Goal: Transaction & Acquisition: Purchase product/service

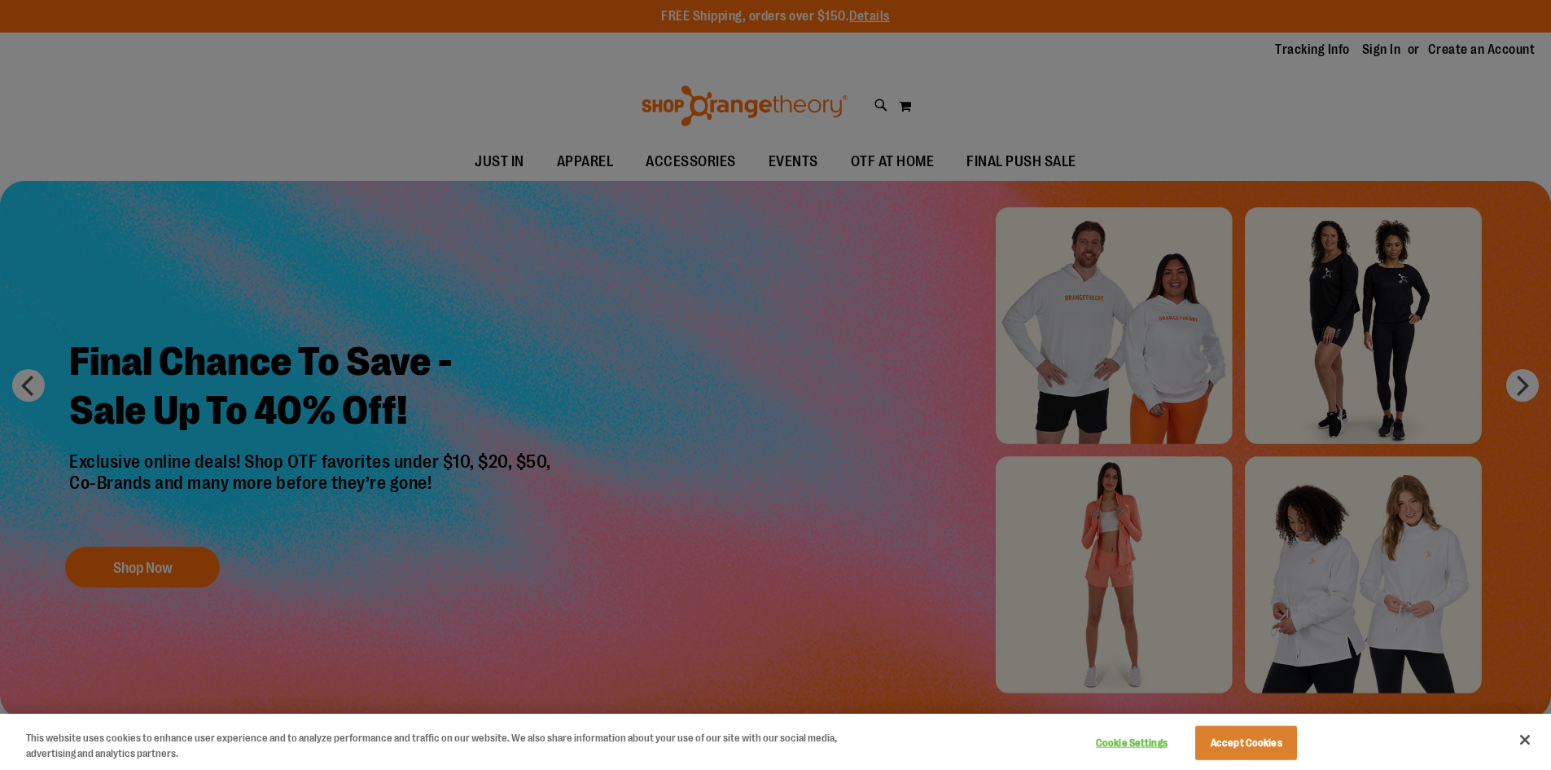
click at [1381, 54] on div at bounding box center [775, 385] width 1551 height 770
drag, startPoint x: 1261, startPoint y: 743, endPoint x: 1263, endPoint y: 733, distance: 10.1
click at [1261, 742] on button "Accept Cookies" at bounding box center [1246, 743] width 102 height 34
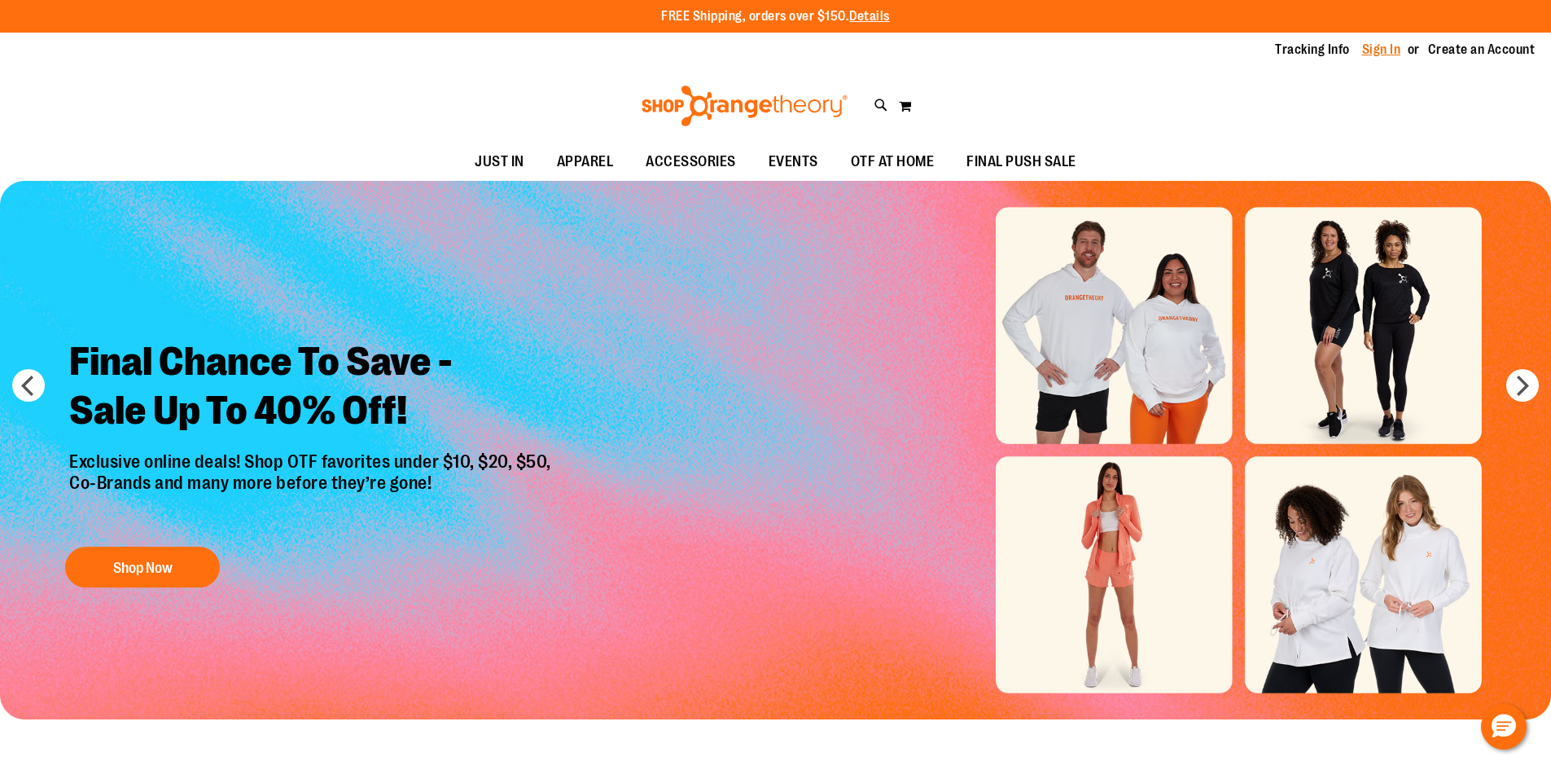
click at [1371, 54] on link "Sign In" at bounding box center [1381, 50] width 39 height 18
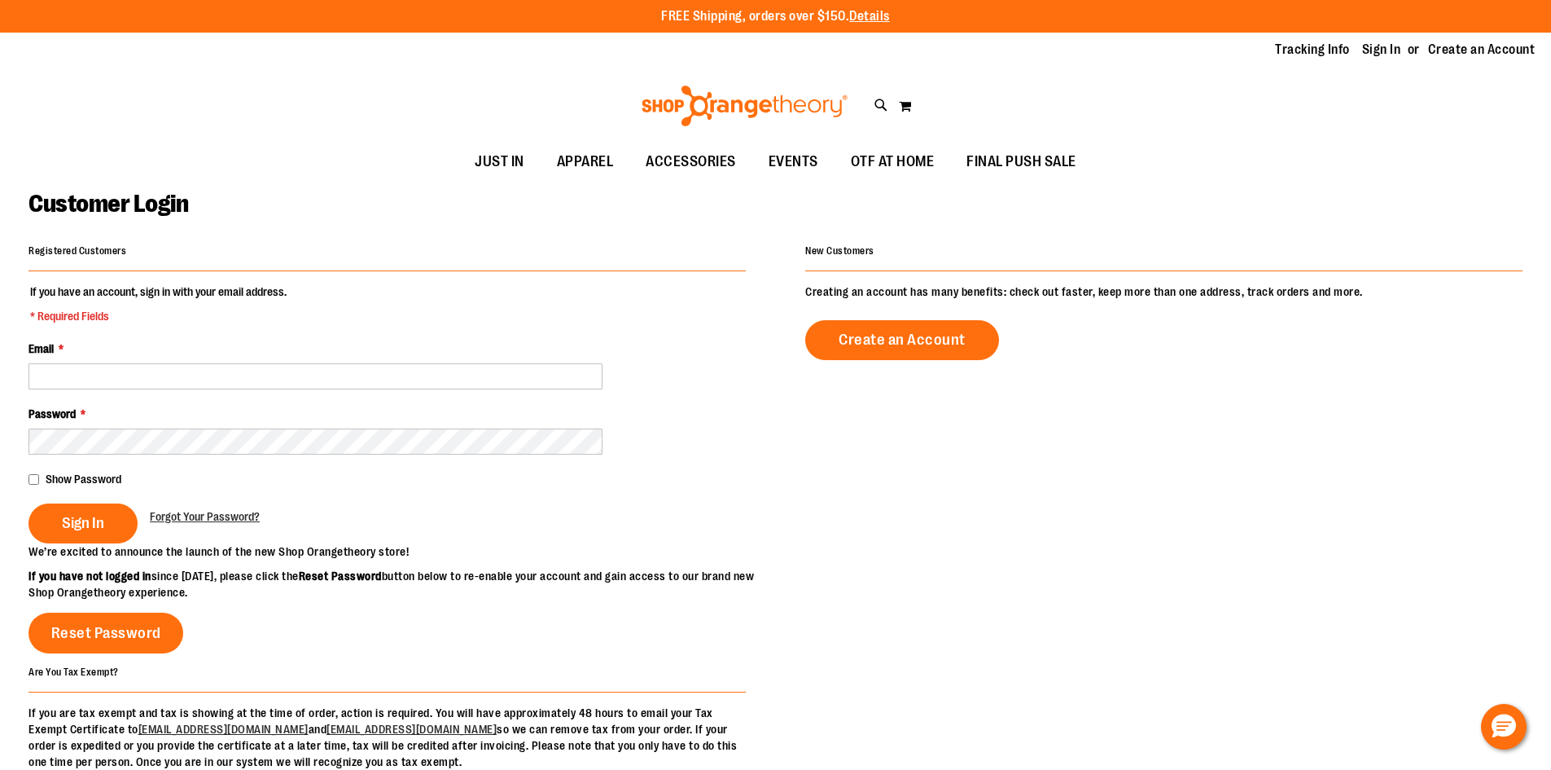
click at [441, 357] on div "Email *" at bounding box center [387, 364] width 717 height 49
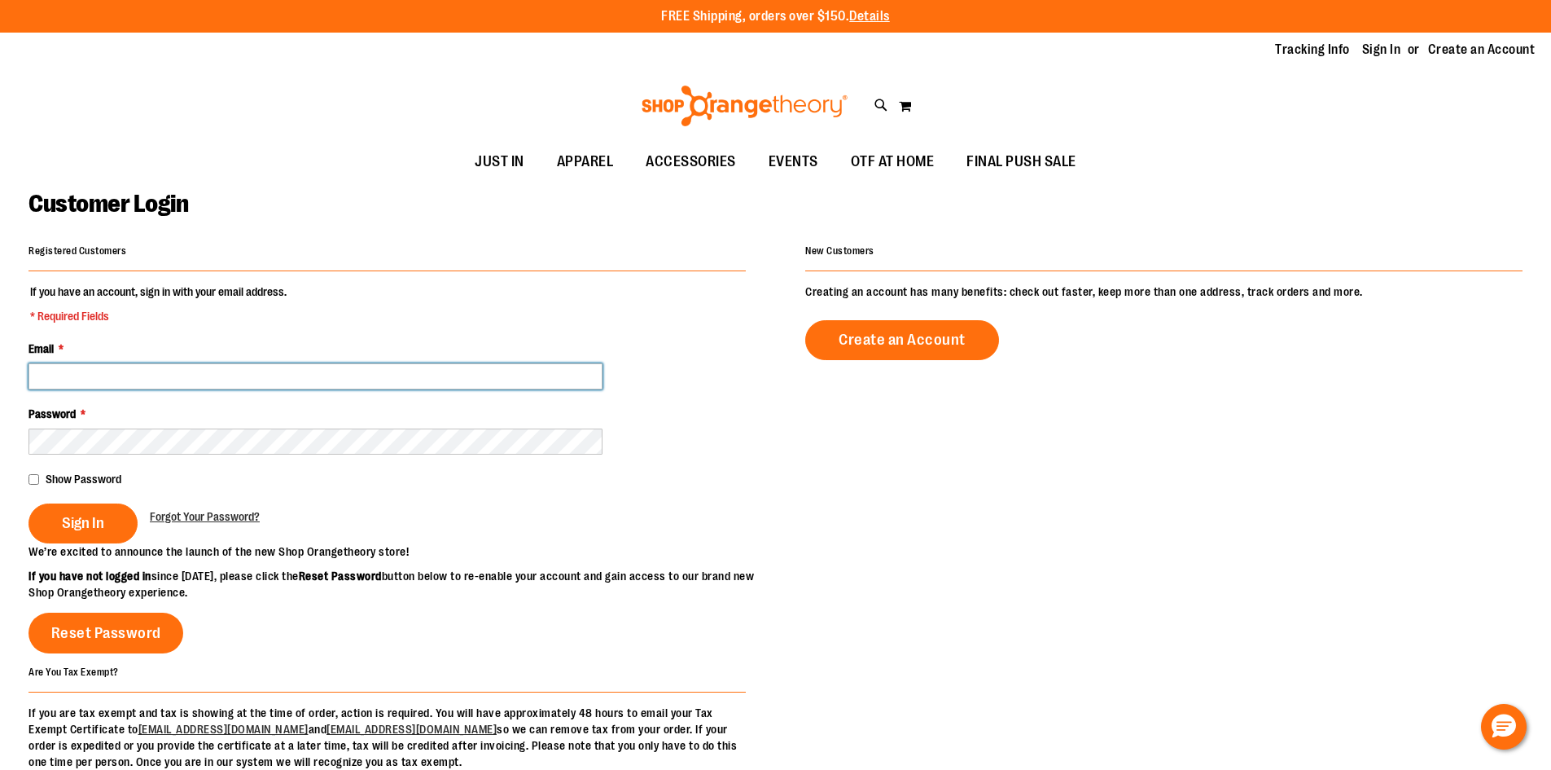
click at [445, 374] on input "Email *" at bounding box center [316, 376] width 574 height 26
type input "**********"
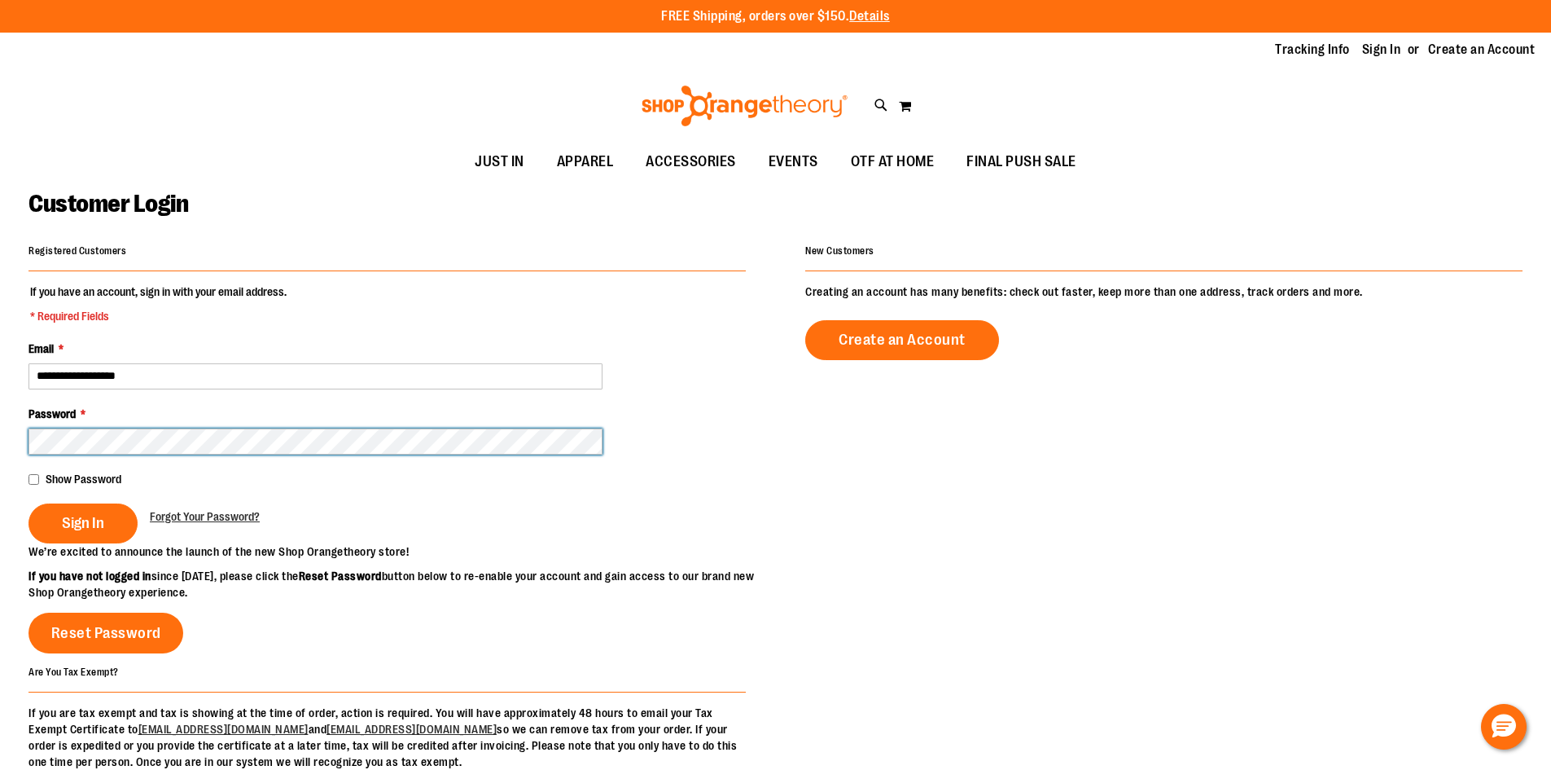
click at [29, 503] on button "Sign In" at bounding box center [83, 523] width 109 height 40
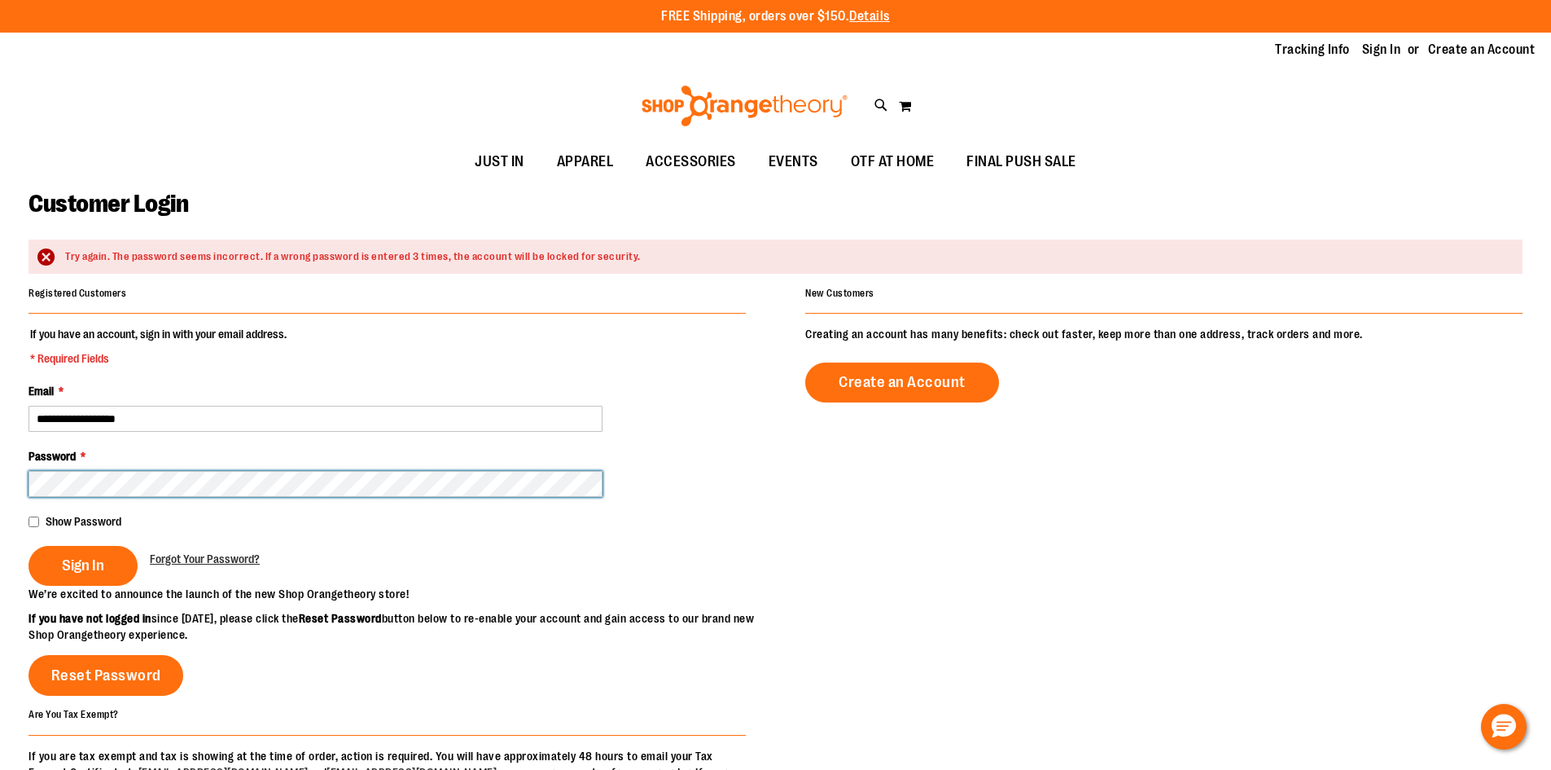
click at [29, 546] on button "Sign In" at bounding box center [83, 566] width 109 height 40
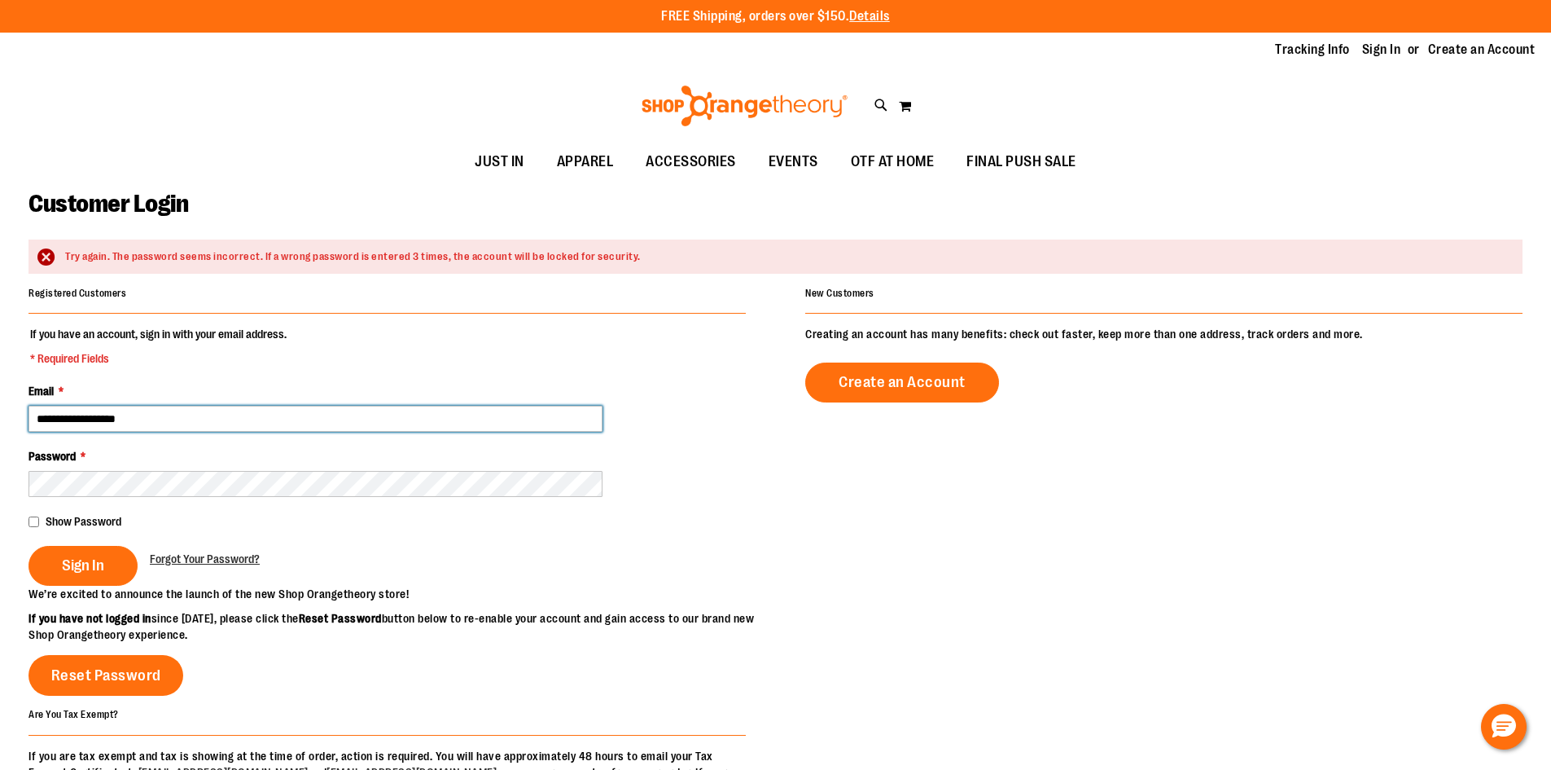
drag, startPoint x: 208, startPoint y: 408, endPoint x: -219, endPoint y: 395, distance: 427.7
click at [0, 395] on html "Skip to Content The store will not work correctly when cookies are disabled. FR…" at bounding box center [775, 385] width 1551 height 770
type input "**********"
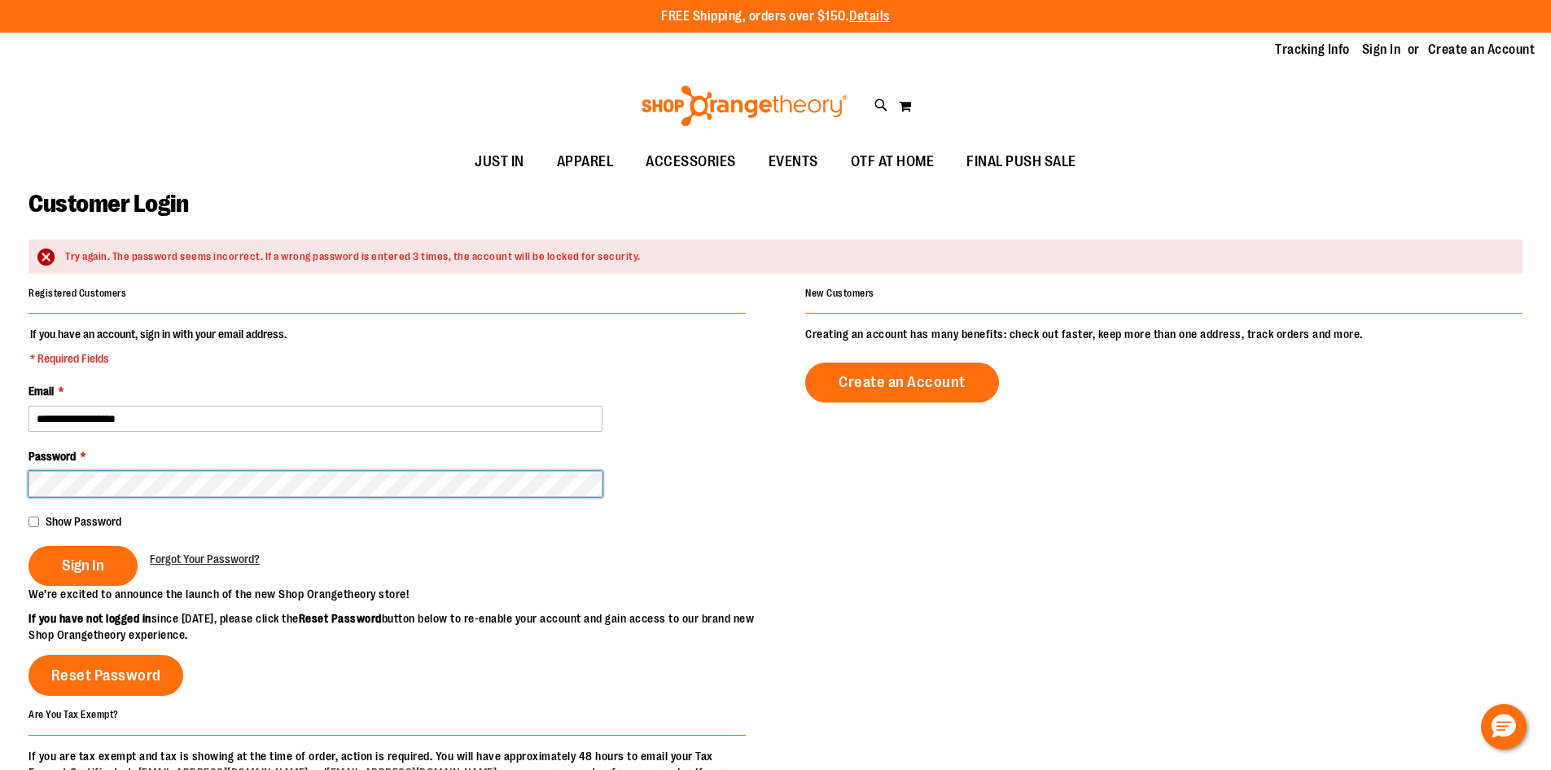
click at [29, 546] on button "Sign In" at bounding box center [83, 566] width 109 height 40
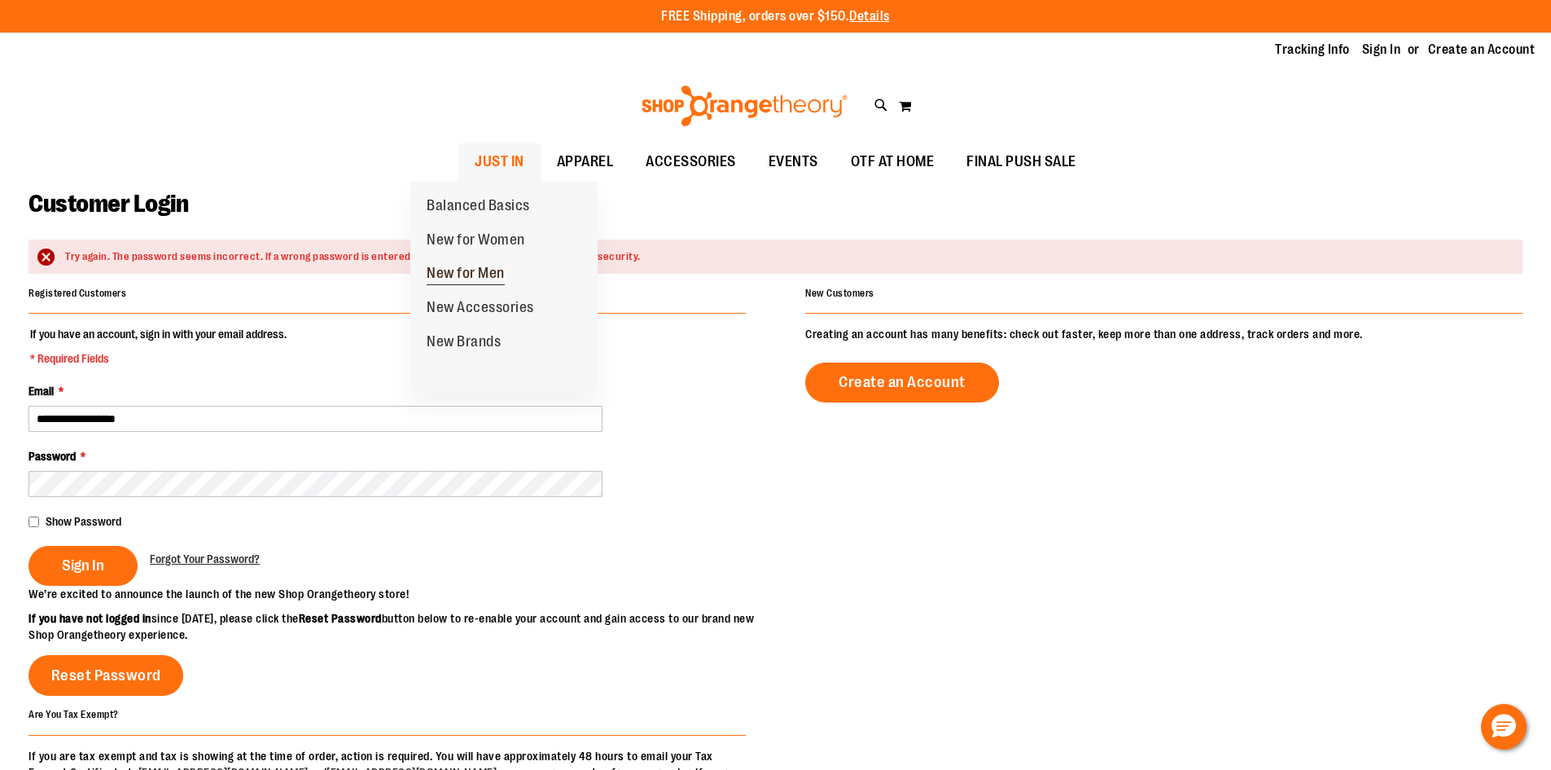
click at [489, 276] on span "New for Men" at bounding box center [466, 275] width 78 height 20
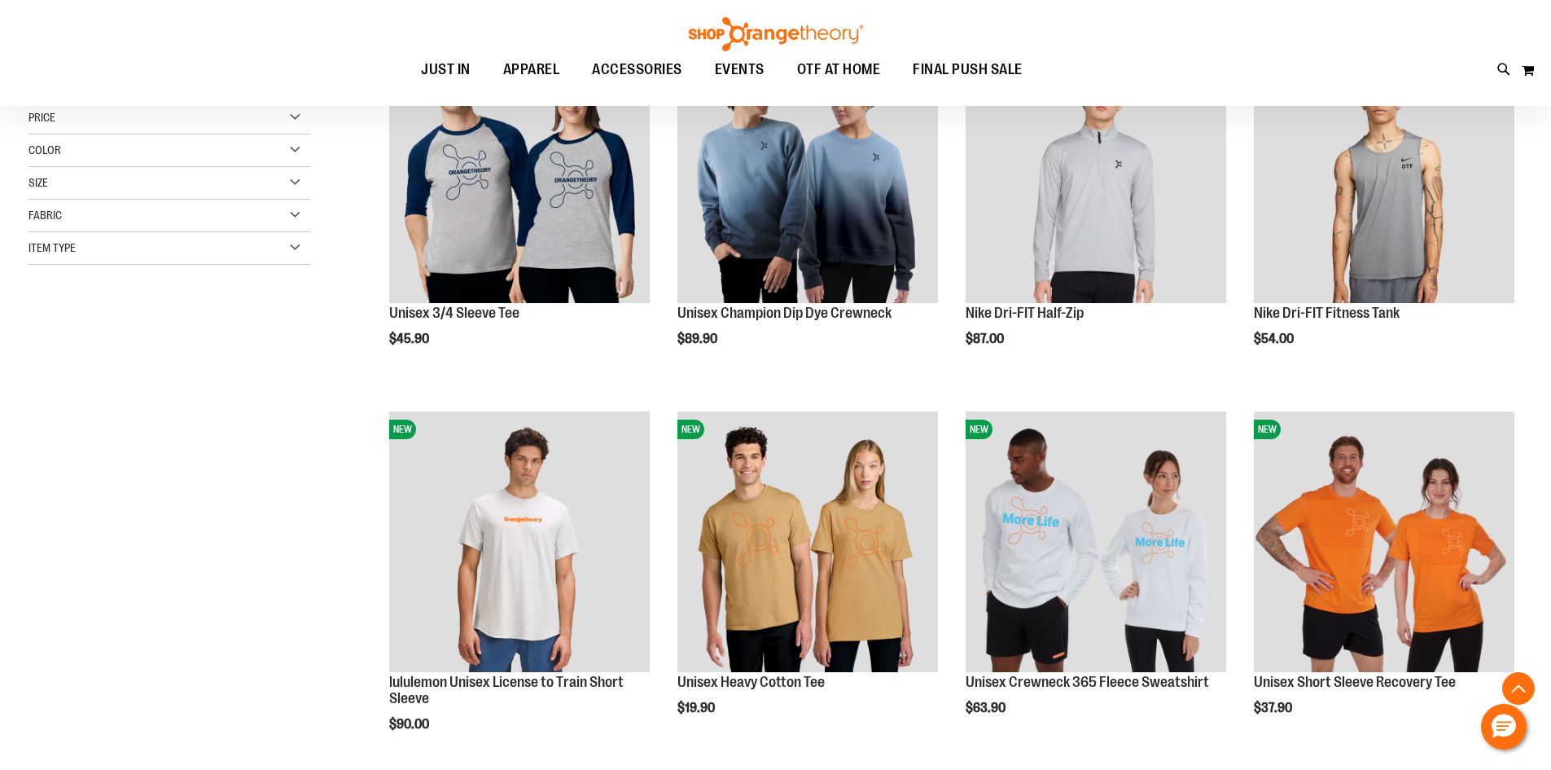
scroll to position [325, 0]
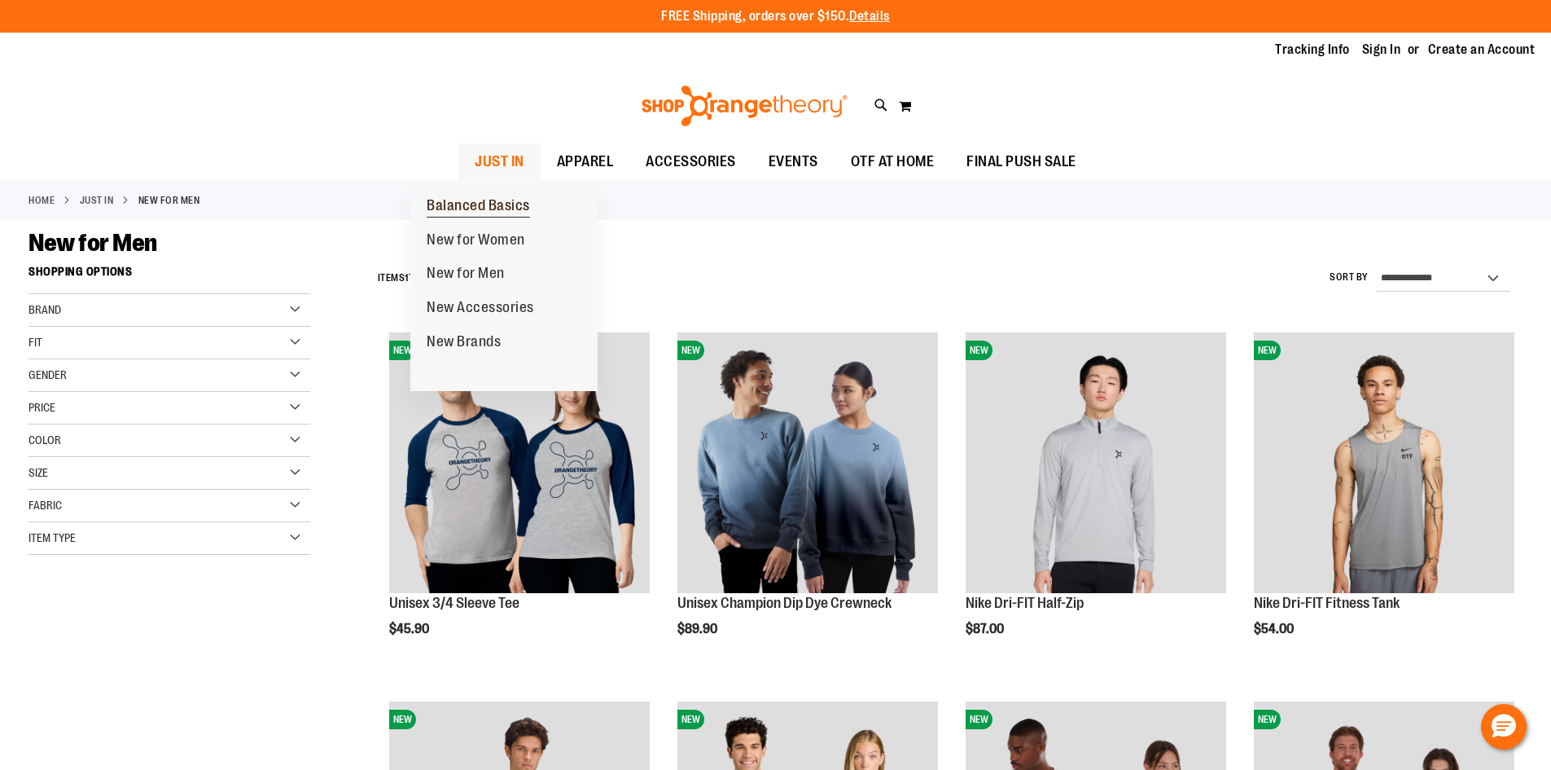
click at [479, 204] on span "Balanced Basics" at bounding box center [478, 207] width 103 height 20
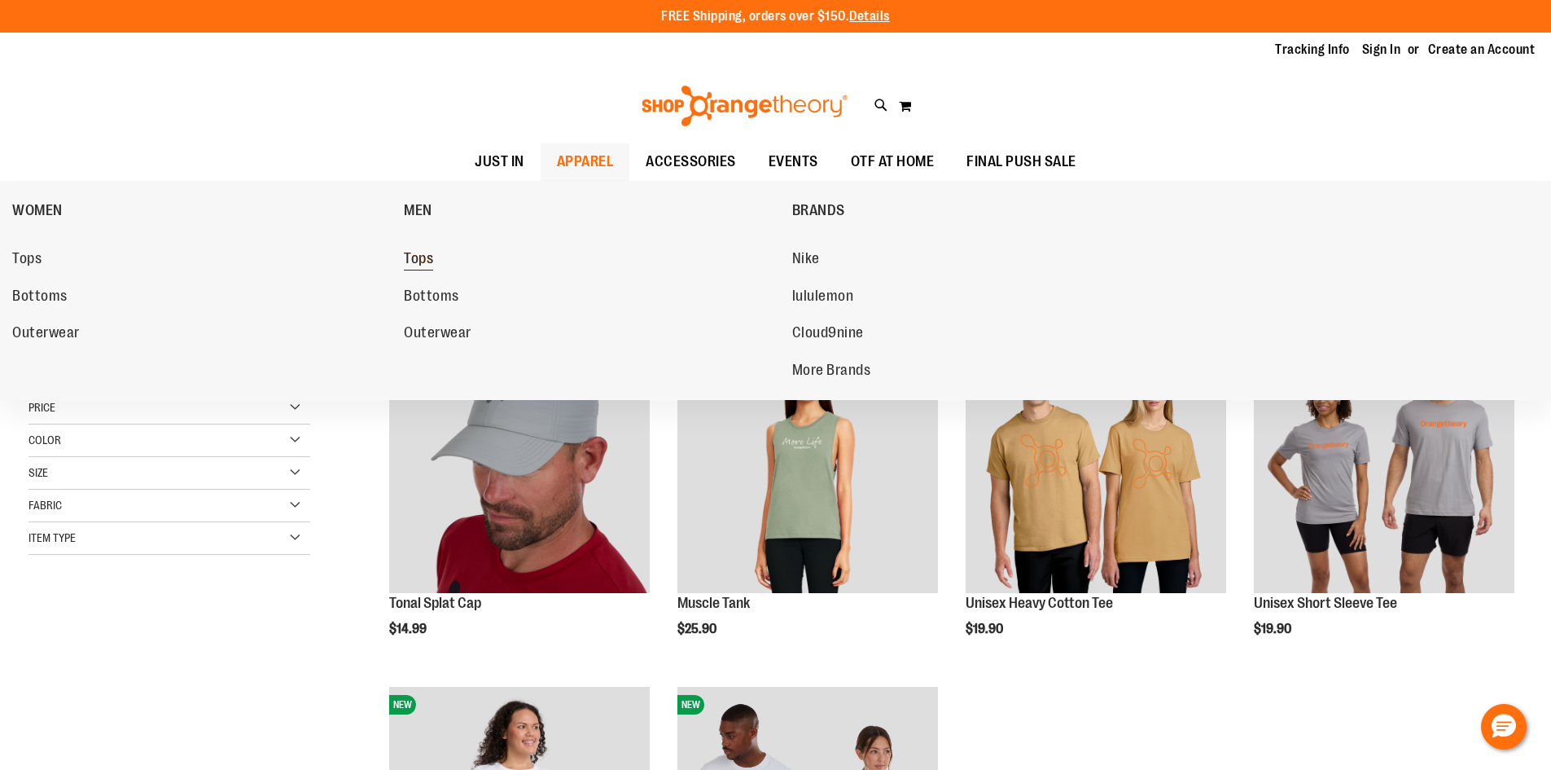
click at [428, 258] on span "Tops" at bounding box center [418, 260] width 29 height 20
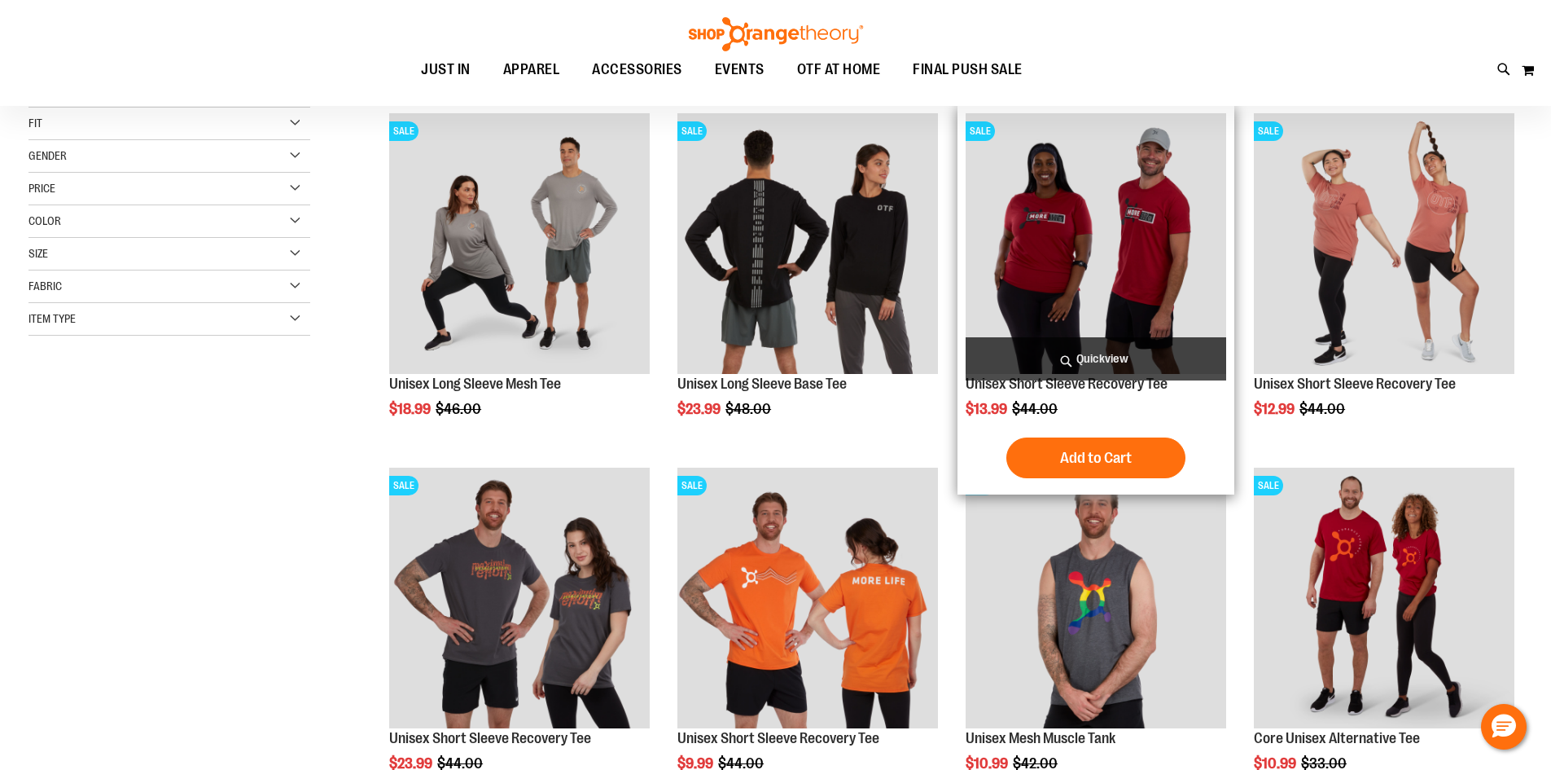
scroll to position [243, 0]
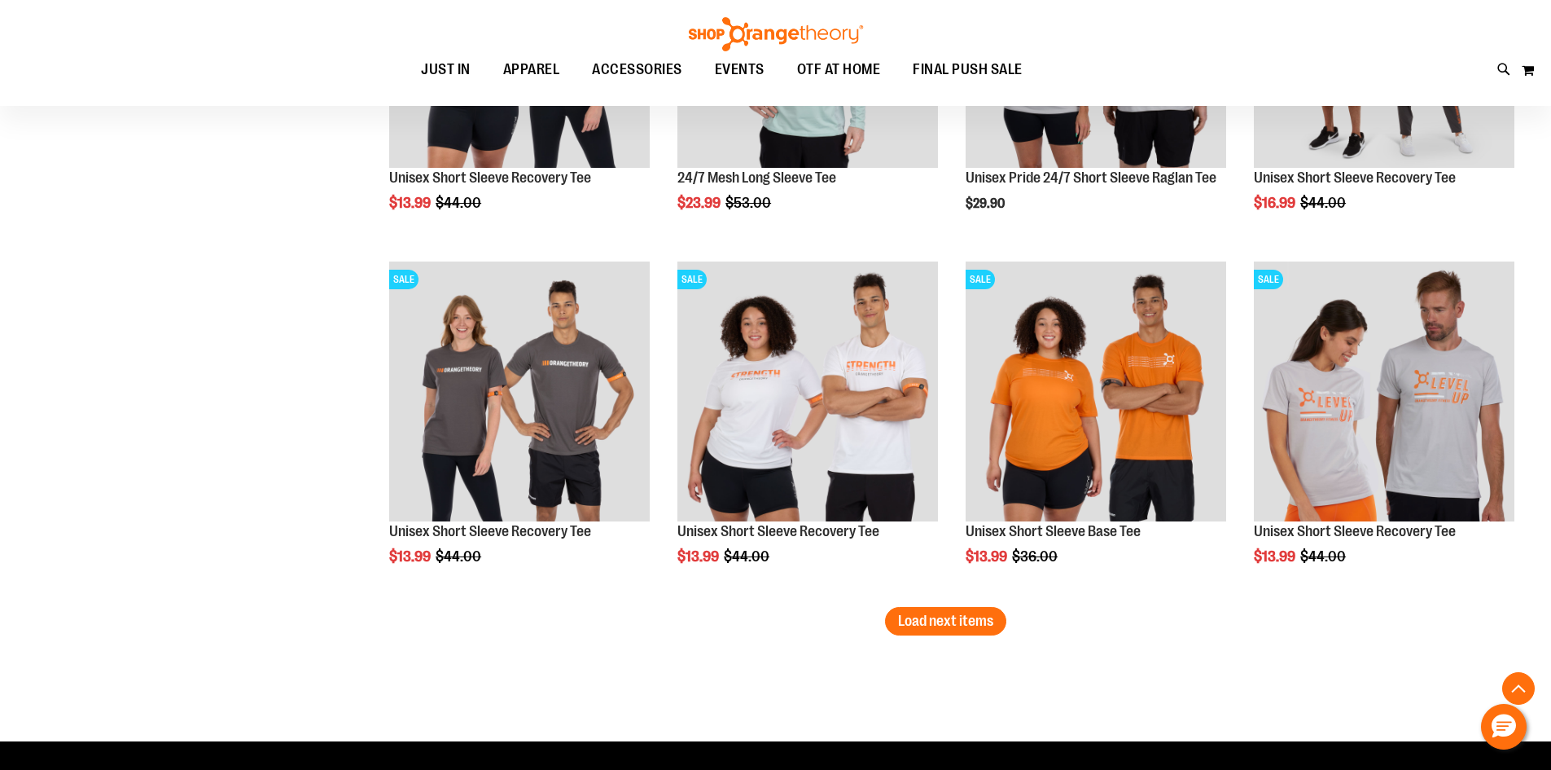
scroll to position [2931, 0]
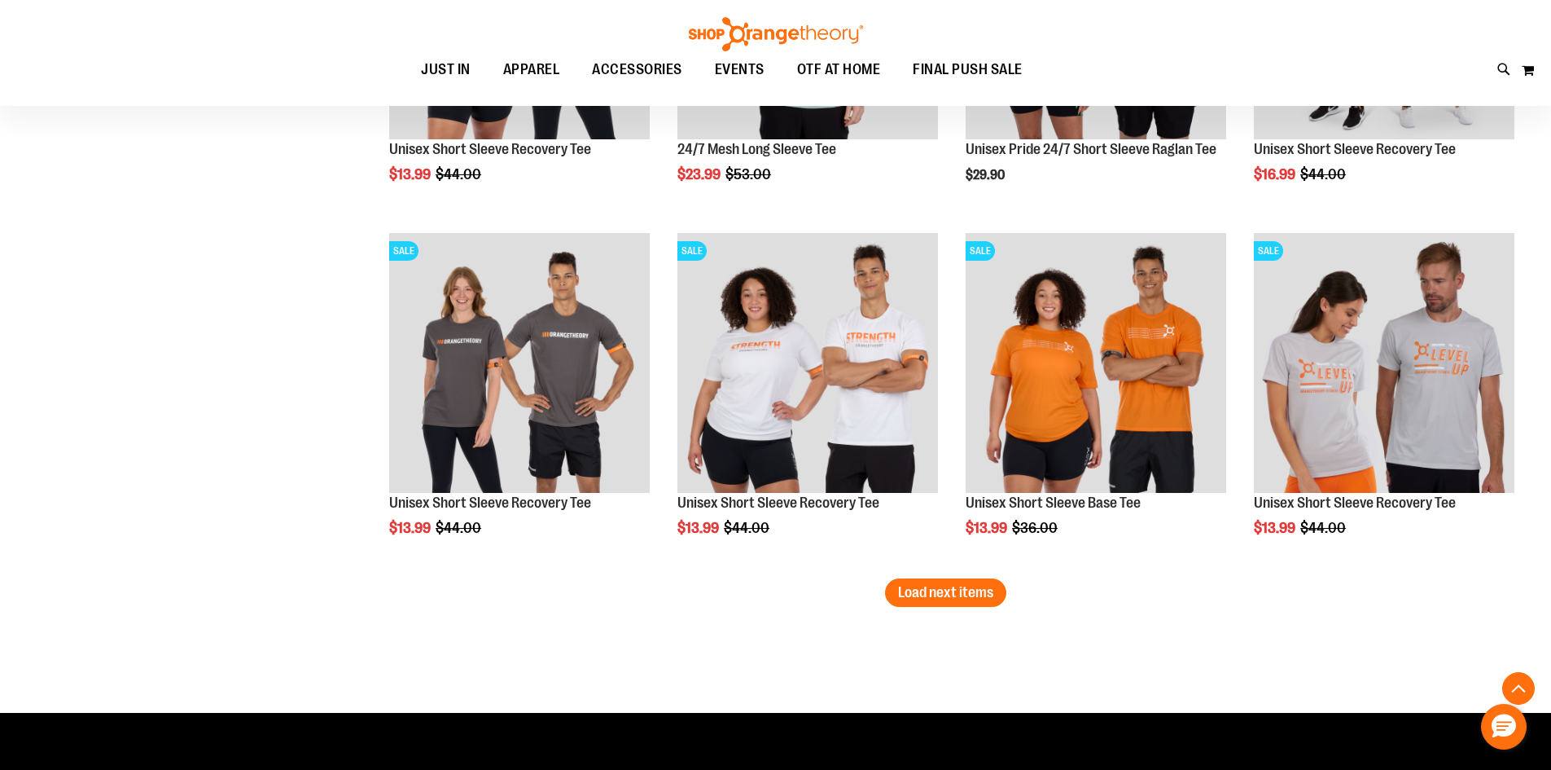
click at [944, 587] on span "Load next items" at bounding box center [945, 592] width 95 height 16
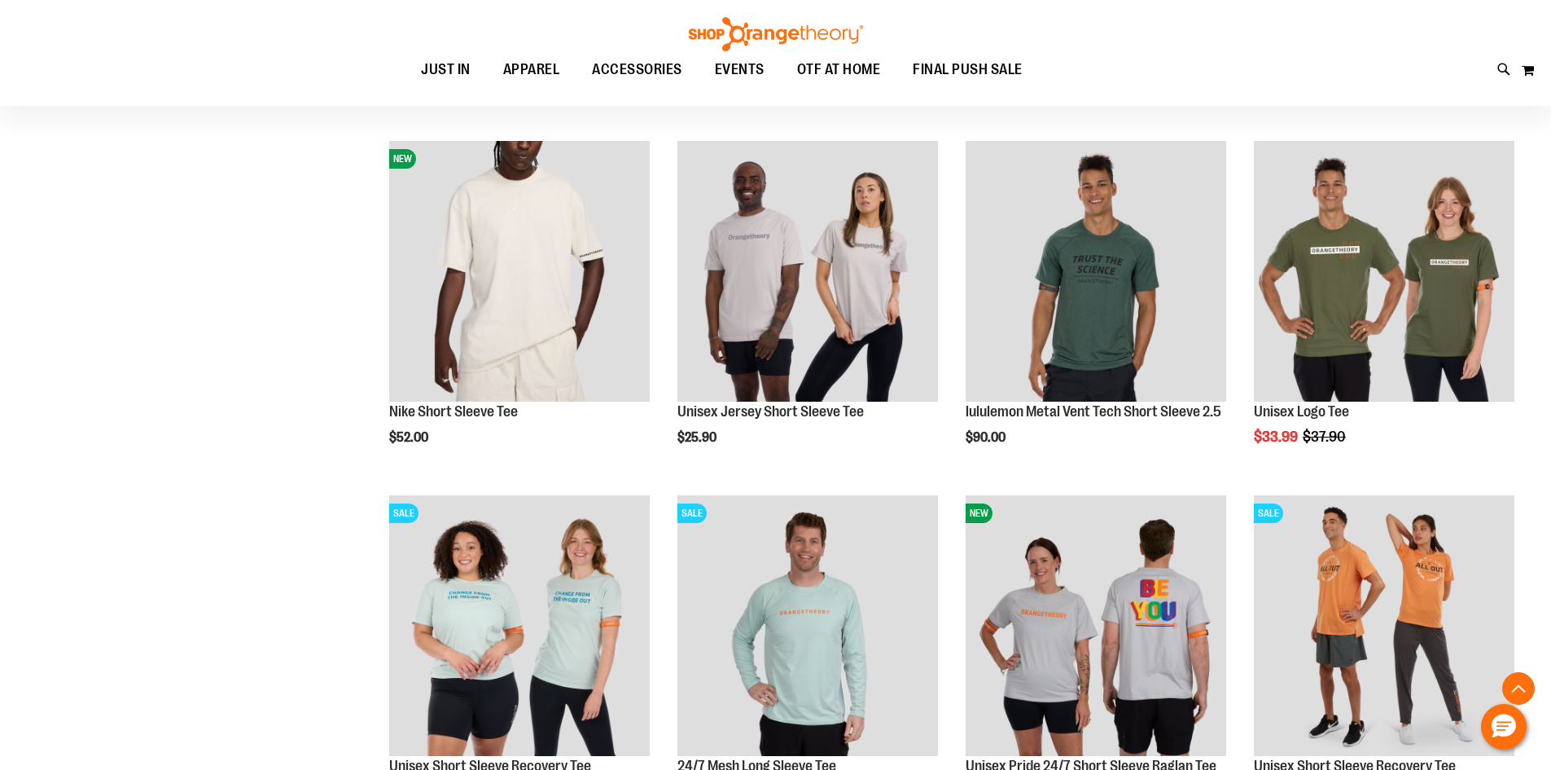
scroll to position [2279, 0]
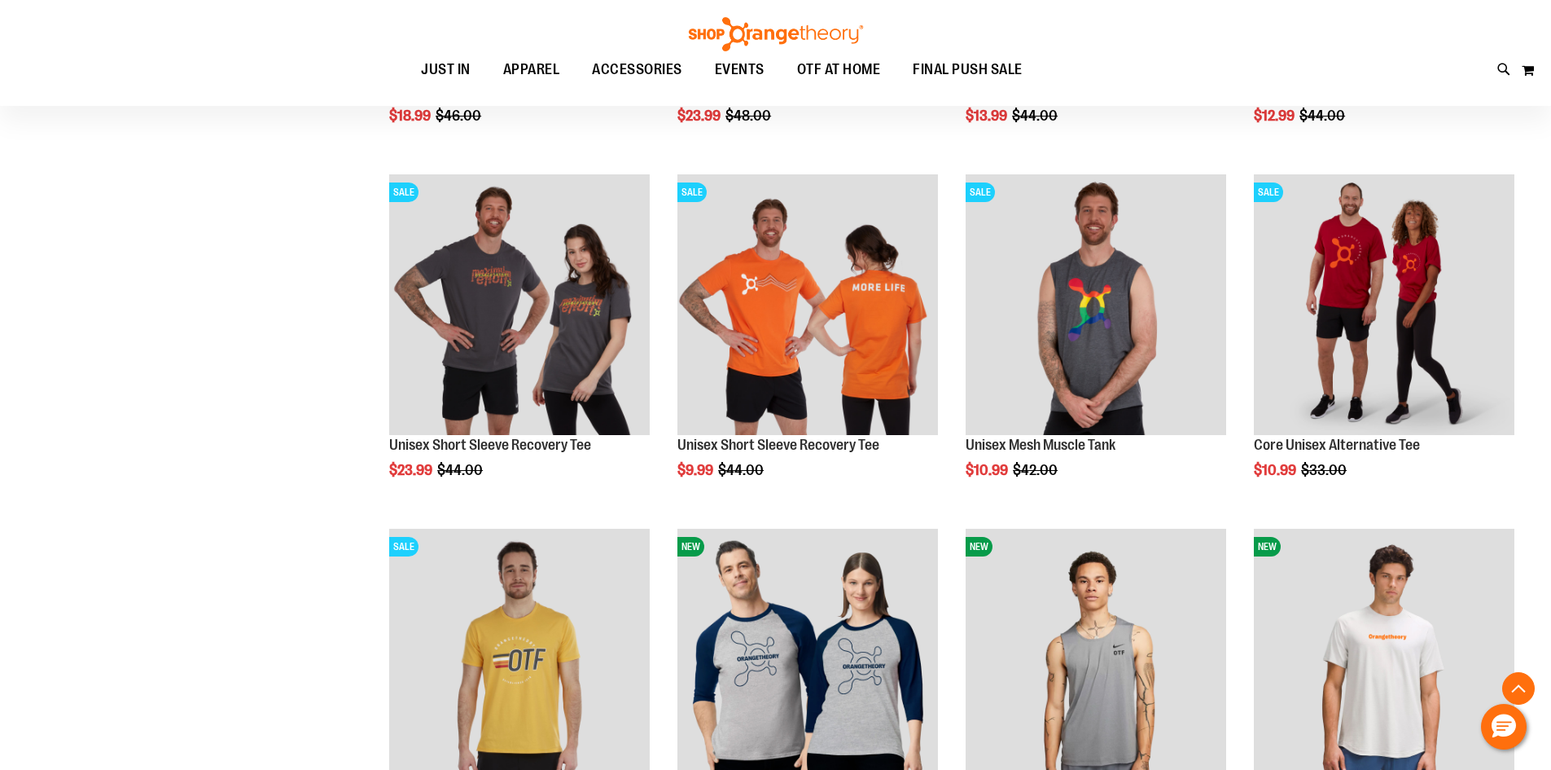
scroll to position [488, 0]
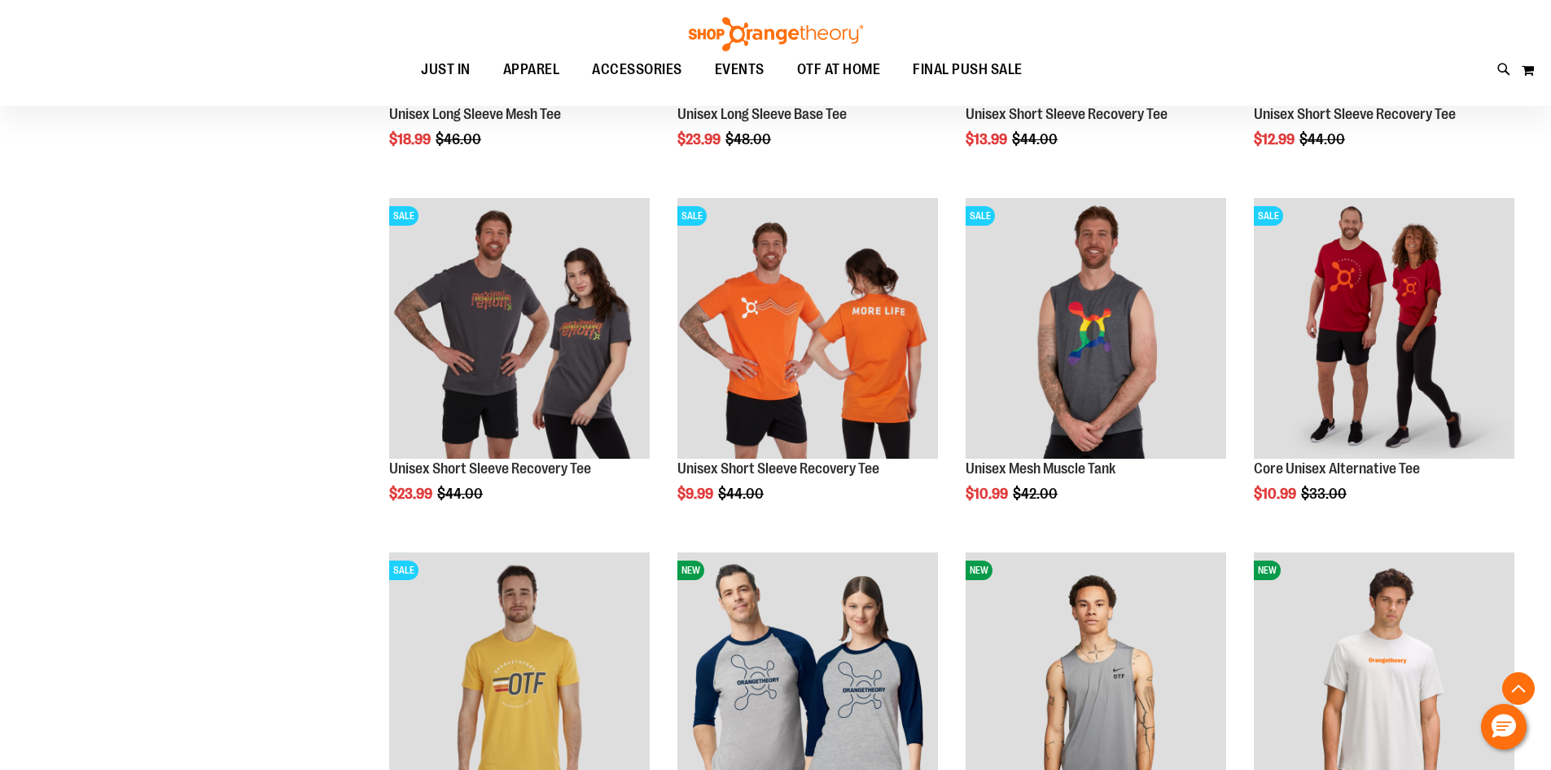
scroll to position [569, 0]
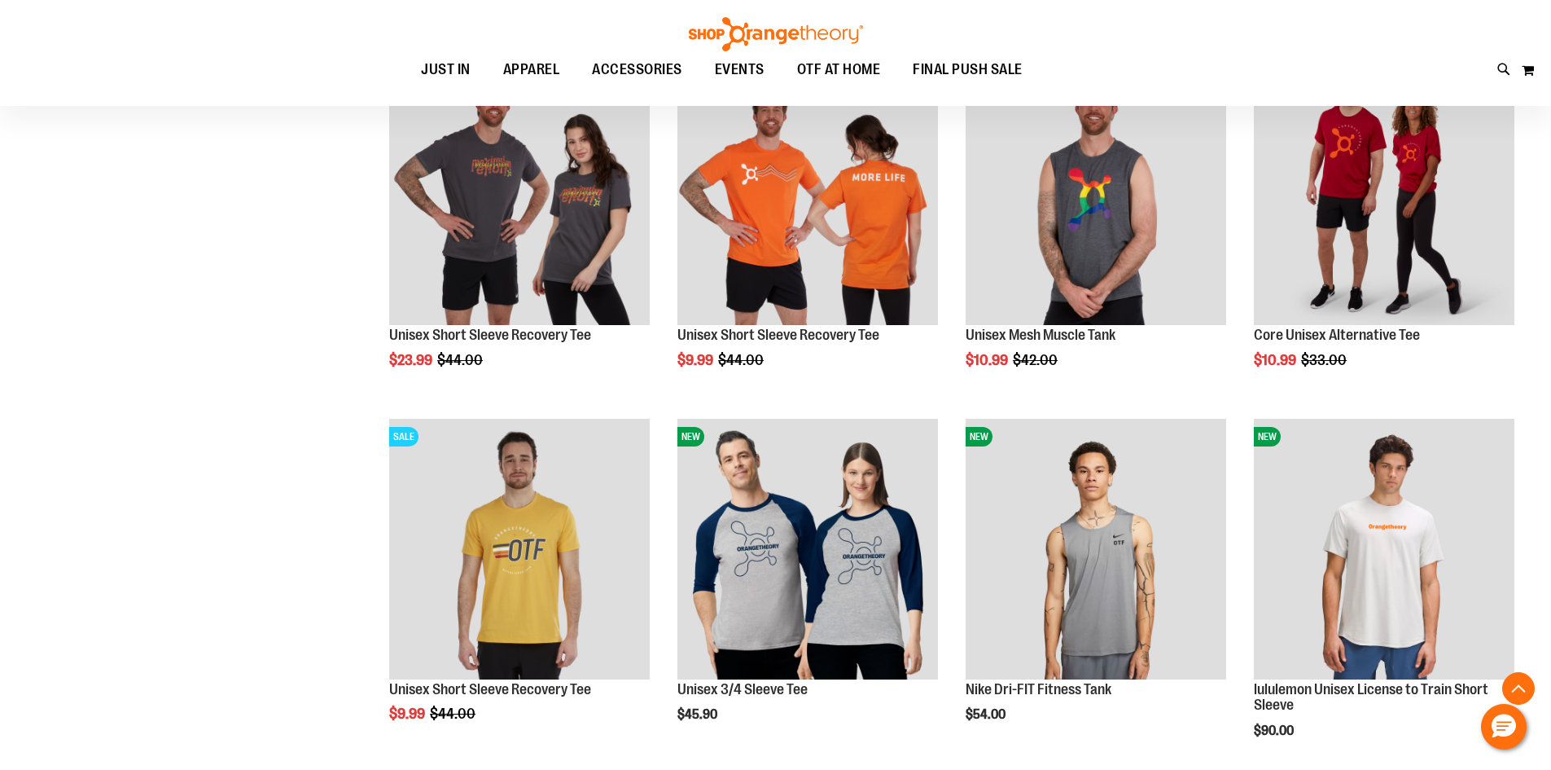
scroll to position [651, 0]
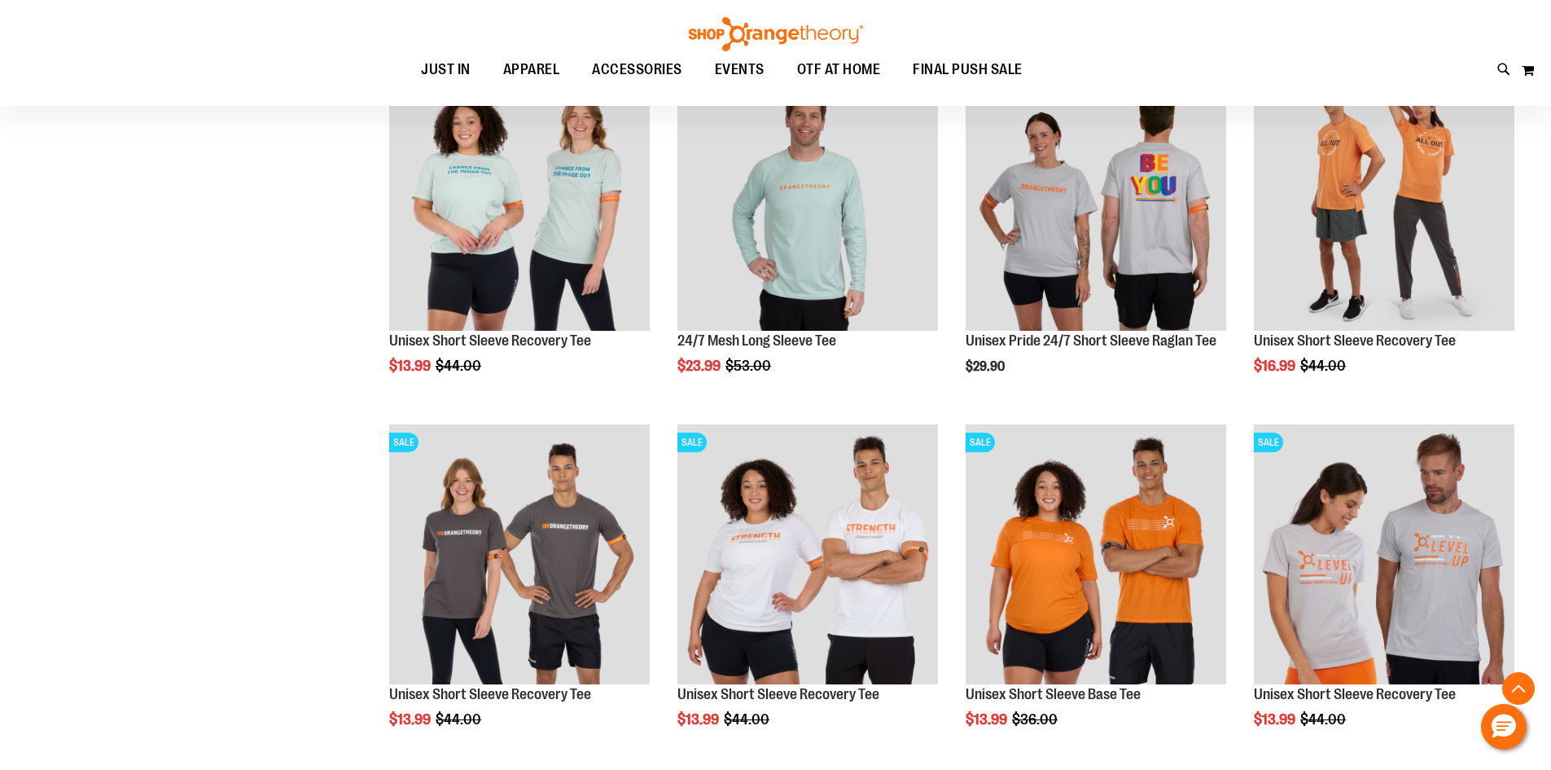
scroll to position [2768, 0]
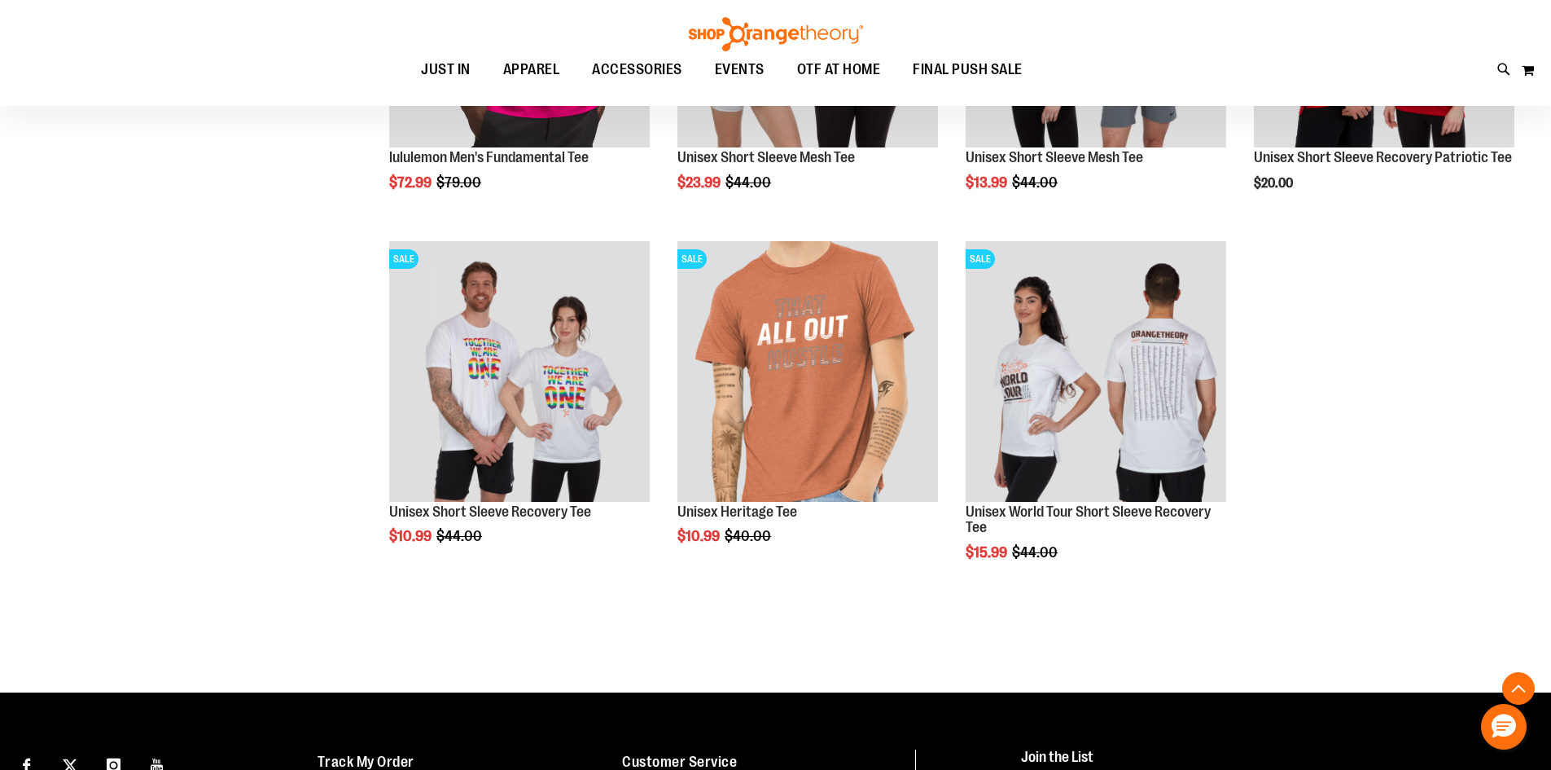
scroll to position [3664, 0]
